Goal: Information Seeking & Learning: Learn about a topic

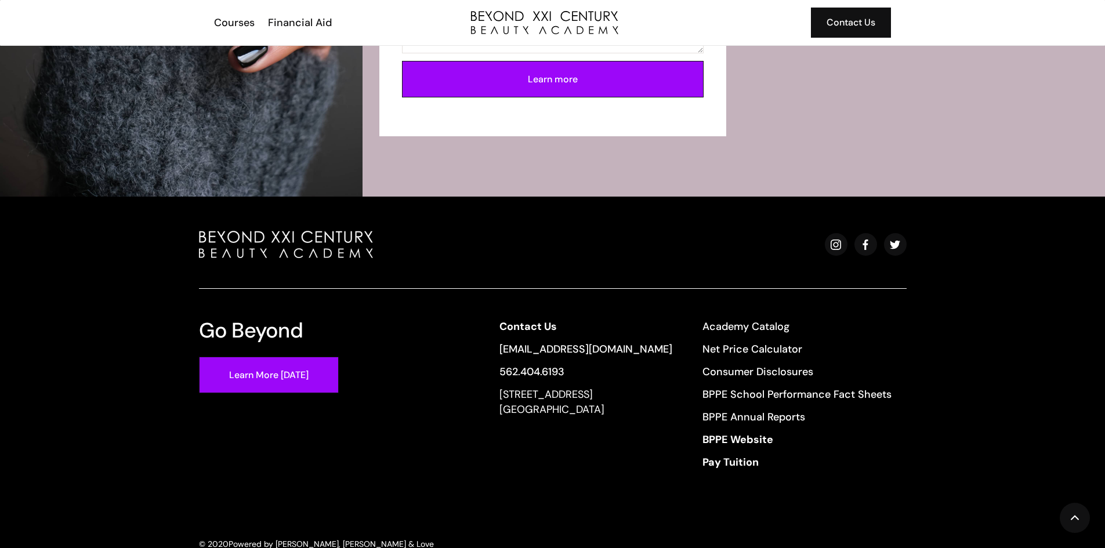
scroll to position [2515, 0]
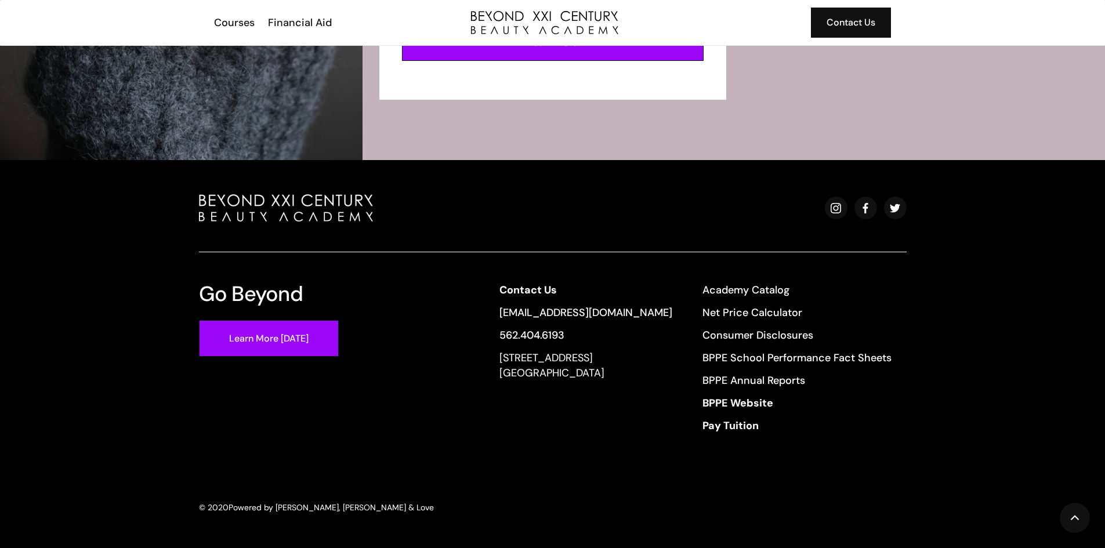
drag, startPoint x: 640, startPoint y: 377, endPoint x: 498, endPoint y: 363, distance: 143.3
click at [498, 363] on div "Contact Us info@beyondcosmo.com 562.404.6193 13640 Imperial Highway, Suite 6,7,…" at bounding box center [695, 361] width 422 height 158
copy div "13640 Imperial Highway, Suite 6,7,8 Santa Fe Springs, CA 90670"
click at [427, 285] on div "Go Beyond Learn More Today Contact Us info@beyondcosmo.com 562.404.6193 13640 I…" at bounding box center [553, 361] width 708 height 158
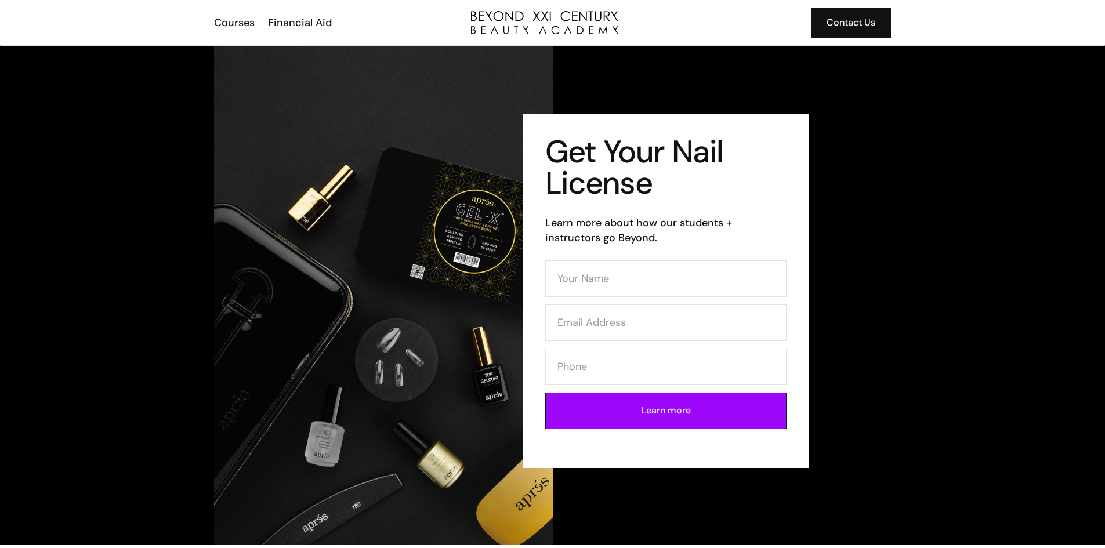
scroll to position [0, 0]
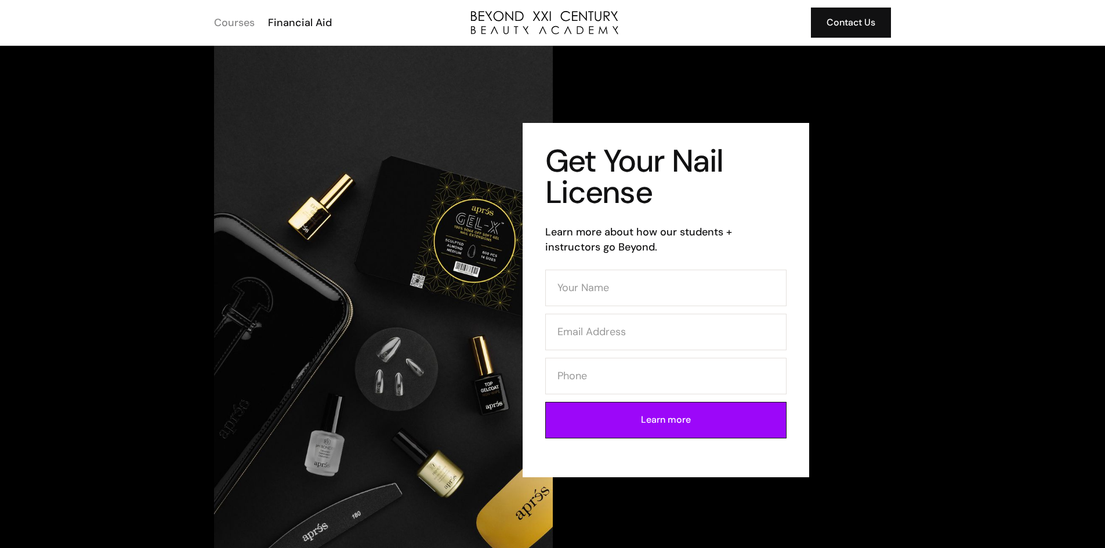
click at [245, 23] on div "Courses" at bounding box center [234, 22] width 41 height 15
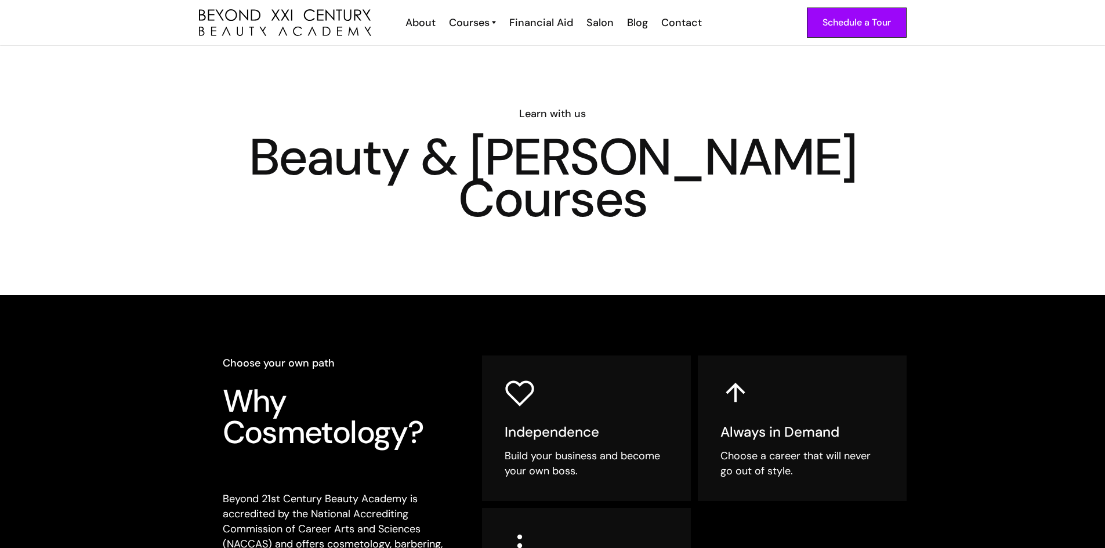
click at [255, 14] on img "home" at bounding box center [285, 22] width 172 height 27
